Goal: Check status: Check status

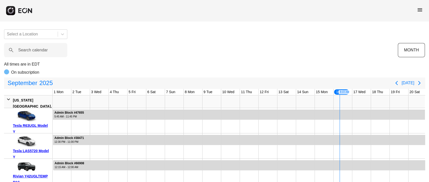
scroll to position [0, 140]
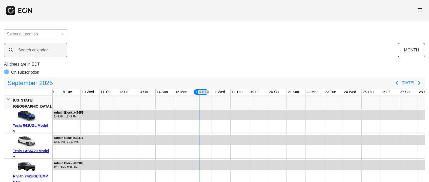
click at [25, 51] on label "Search calendar" at bounding box center [33, 50] width 30 height 6
click at [25, 51] on calendar "Search calendar" at bounding box center [35, 50] width 63 height 14
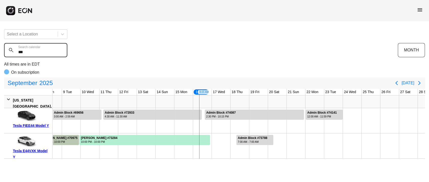
type calendar "***"
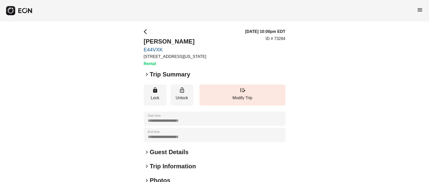
click at [183, 73] on h2 "Trip Summary" at bounding box center [170, 74] width 40 height 8
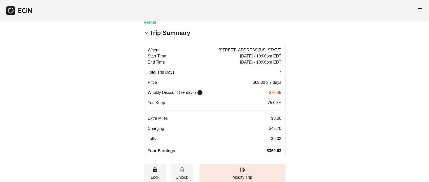
scroll to position [76, 0]
